Goal: Task Accomplishment & Management: Manage account settings

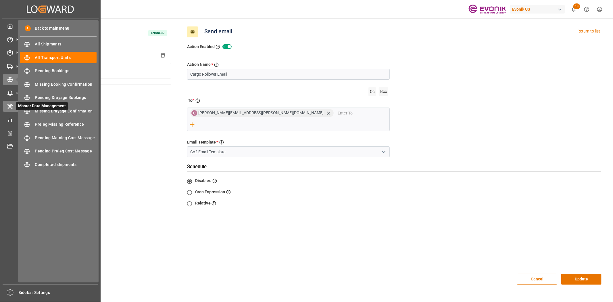
click at [9, 101] on div "Master Data Management Master Data Management" at bounding box center [50, 106] width 94 height 11
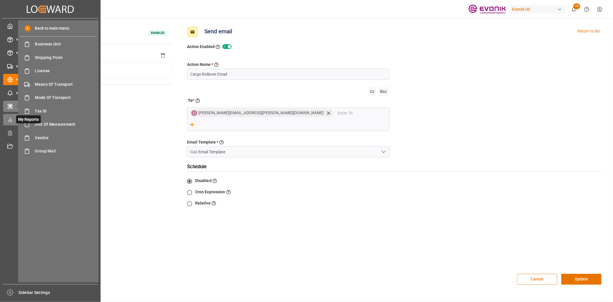
click at [11, 117] on icon at bounding box center [10, 120] width 6 height 6
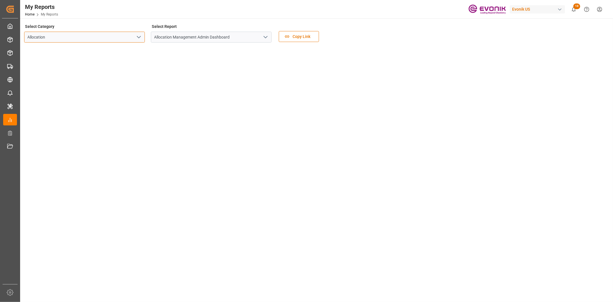
click at [128, 39] on input "Allocation" at bounding box center [84, 37] width 121 height 11
click at [135, 37] on button "open menu" at bounding box center [138, 37] width 9 height 9
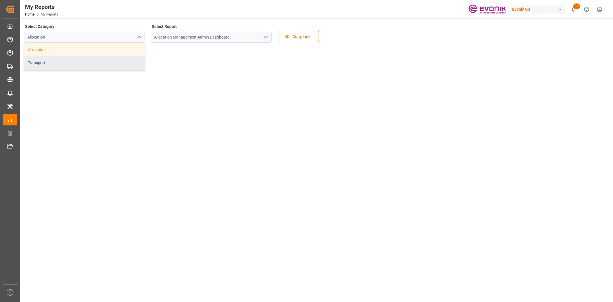
drag, startPoint x: 128, startPoint y: 42, endPoint x: 74, endPoint y: 63, distance: 57.3
click at [74, 63] on div "Transport" at bounding box center [84, 62] width 120 height 13
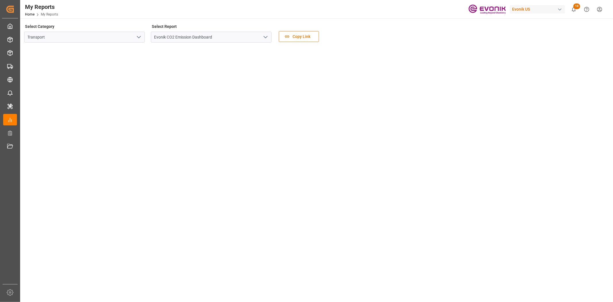
click at [269, 33] on button "open menu" at bounding box center [265, 37] width 9 height 9
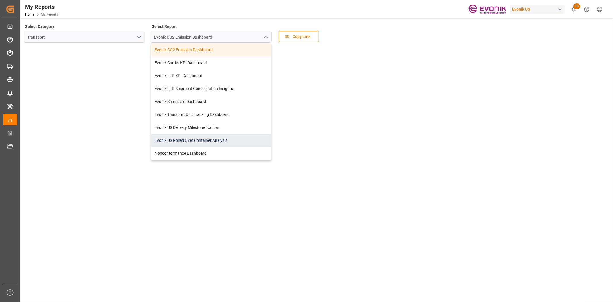
click at [216, 141] on div "Evonik US Rolled Over Container Analysis" at bounding box center [211, 140] width 120 height 13
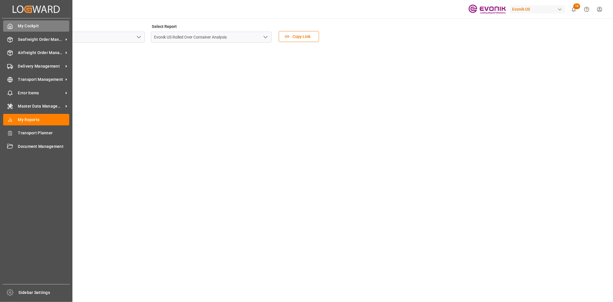
click at [12, 26] on icon at bounding box center [10, 26] width 6 height 6
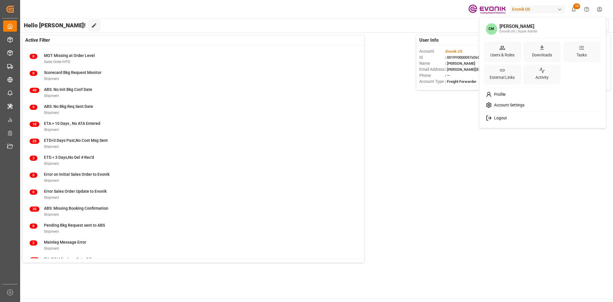
click at [597, 12] on html "Created by potrace 1.15, written by [PERSON_NAME] [DATE]-[DATE] Created by potr…" at bounding box center [306, 151] width 613 height 302
click at [494, 47] on div "Users & Roles" at bounding box center [502, 52] width 37 height 20
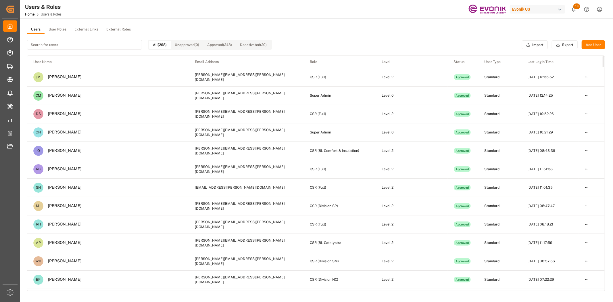
click at [57, 28] on button "User Roles" at bounding box center [58, 29] width 26 height 9
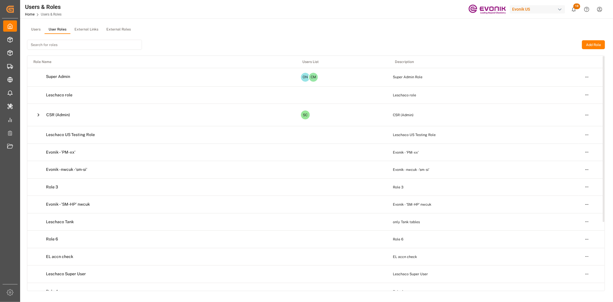
click at [34, 116] on button at bounding box center [38, 115] width 10 height 10
click at [39, 116] on icon at bounding box center [38, 115] width 6 height 6
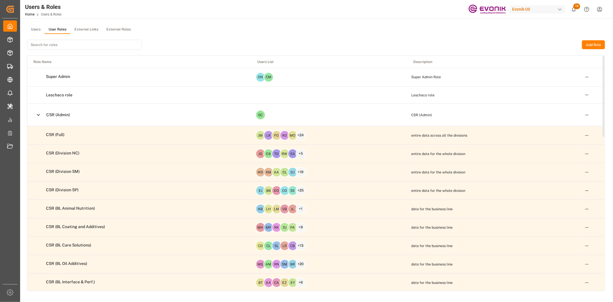
click at [585, 136] on html "Created by potrace 1.15, written by Peter Selinger 2001-2017 Created by potrace…" at bounding box center [306, 151] width 613 height 302
click at [576, 144] on div "Edit" at bounding box center [575, 145] width 30 height 8
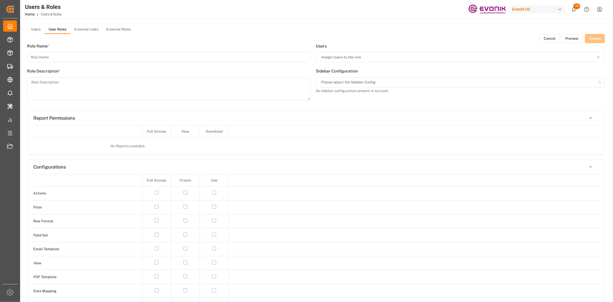
type input "CSR (Full)"
type textarea "entire data across all the divisions"
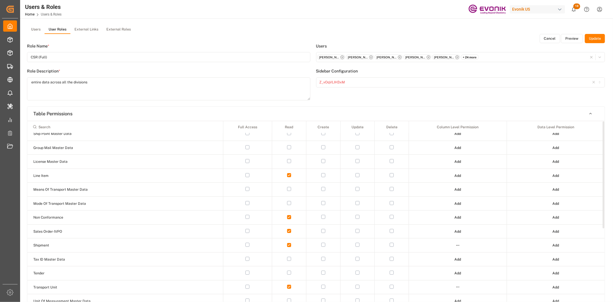
scroll to position [124, 0]
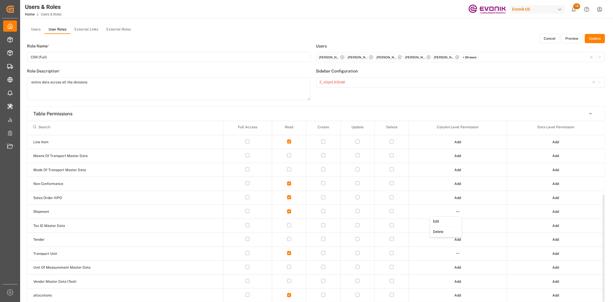
click at [456, 211] on html "Created by potrace 1.15, written by Peter Selinger 2001-2017 Created by potrace…" at bounding box center [306, 151] width 613 height 302
click at [446, 220] on div "Edit" at bounding box center [446, 222] width 30 height 8
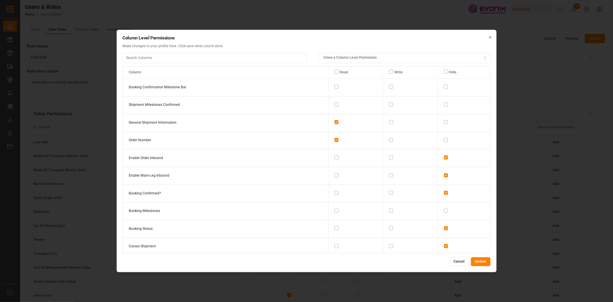
click at [244, 57] on input at bounding box center [214, 58] width 184 height 10
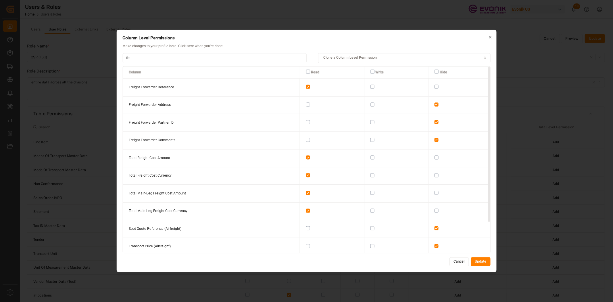
type input "fre"
drag, startPoint x: 459, startPoint y: 259, endPoint x: 455, endPoint y: 244, distance: 16.0
click at [459, 259] on button "Cancel" at bounding box center [460, 261] width 20 height 9
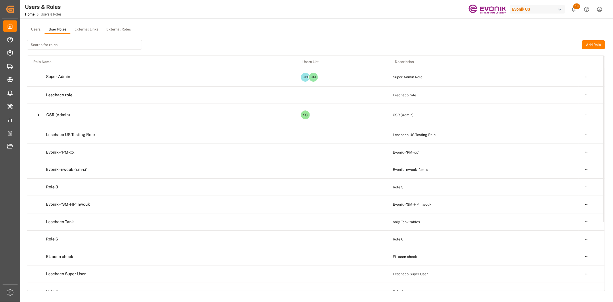
click at [39, 113] on icon at bounding box center [38, 115] width 6 height 6
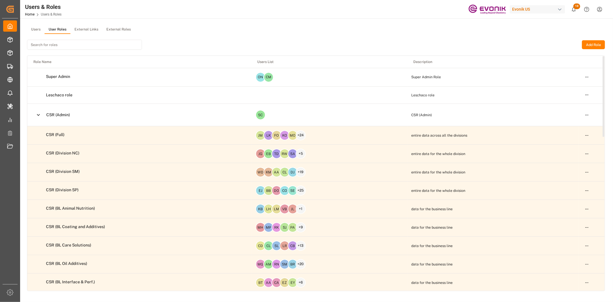
click at [584, 151] on html "Created by potrace 1.15, written by Peter Selinger 2001-2017 Created by potrace…" at bounding box center [306, 151] width 613 height 302
drag, startPoint x: 572, startPoint y: 163, endPoint x: 397, endPoint y: 15, distance: 229.5
click at [397, 15] on html "Created by potrace 1.15, written by Peter Selinger 2001-2017 Created by potrace…" at bounding box center [306, 151] width 613 height 302
click at [584, 133] on html "Created by potrace 1.15, written by Peter Selinger 2001-2017 Created by potrace…" at bounding box center [306, 151] width 613 height 302
click at [574, 143] on div "Edit" at bounding box center [575, 145] width 30 height 8
